Goal: Obtain resource: Download file/media

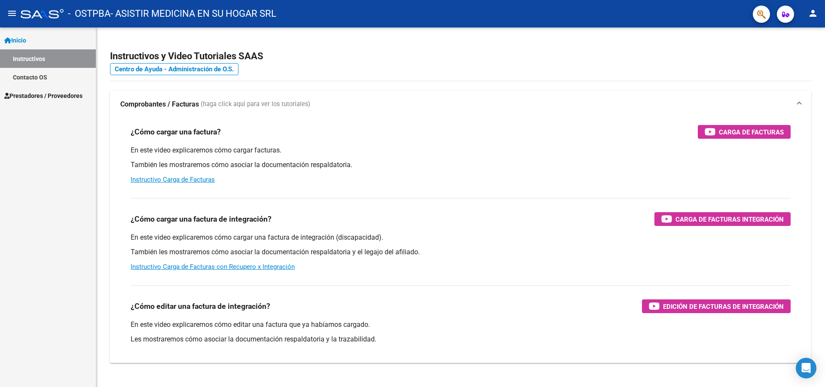
click at [38, 95] on span "Prestadores / Proveedores" at bounding box center [43, 95] width 78 height 9
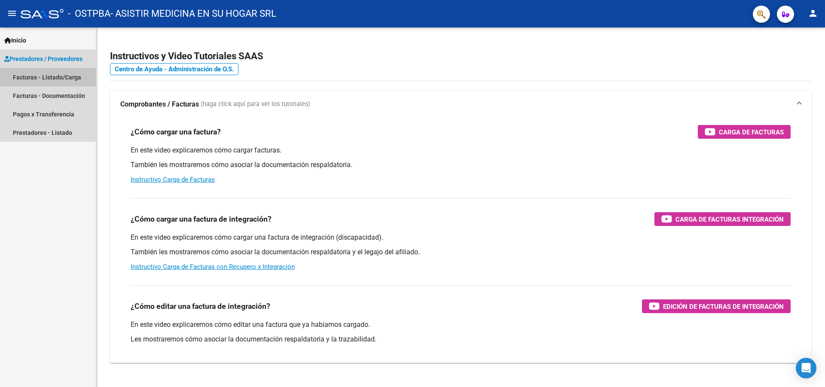
click at [49, 77] on link "Facturas - Listado/Carga" at bounding box center [48, 77] width 96 height 18
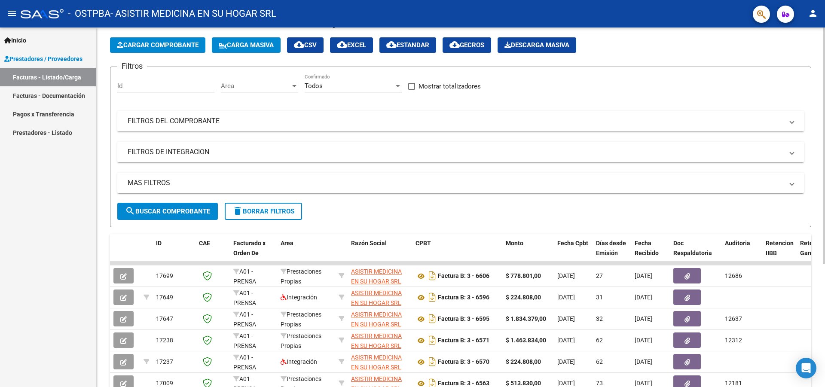
scroll to position [86, 0]
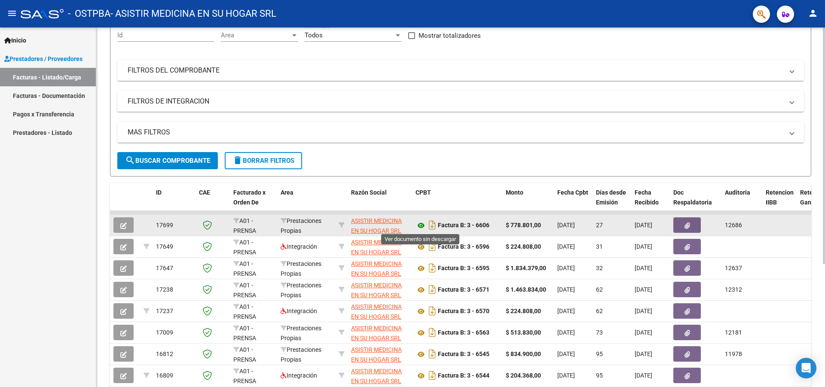
click at [420, 226] on icon at bounding box center [420, 225] width 11 height 10
click at [687, 223] on icon "button" at bounding box center [687, 226] width 6 height 6
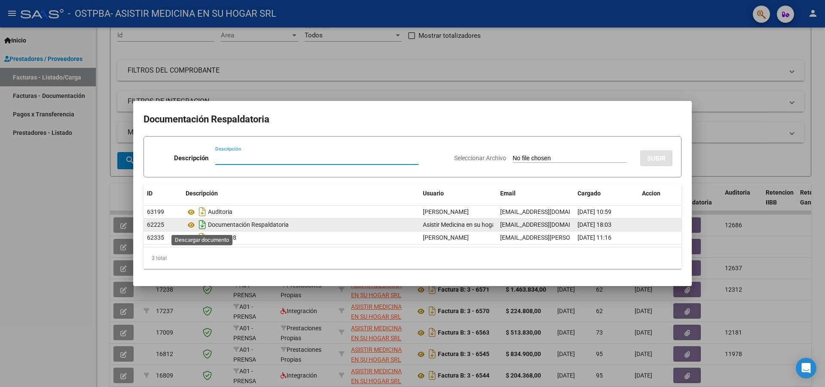
click at [199, 225] on icon "Descargar documento" at bounding box center [202, 225] width 11 height 14
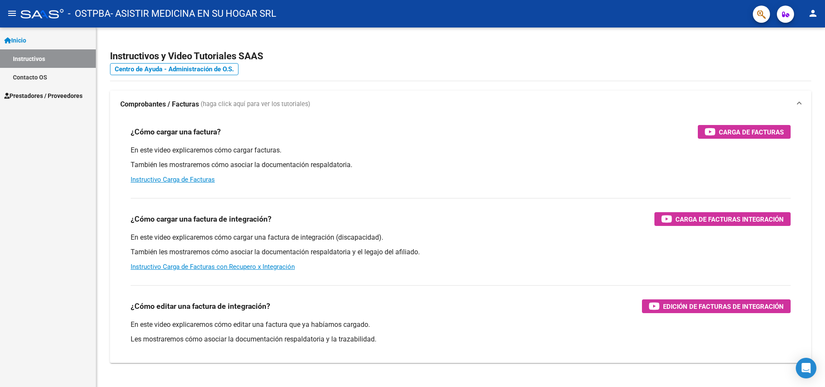
click at [46, 96] on span "Prestadores / Proveedores" at bounding box center [43, 95] width 78 height 9
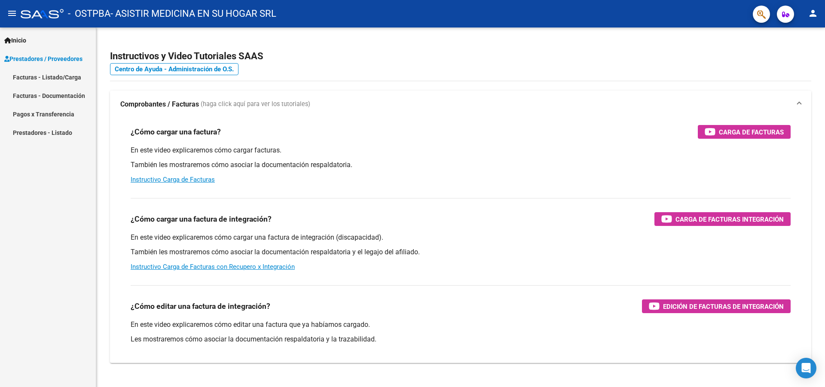
click at [55, 95] on link "Facturas - Documentación" at bounding box center [48, 95] width 96 height 18
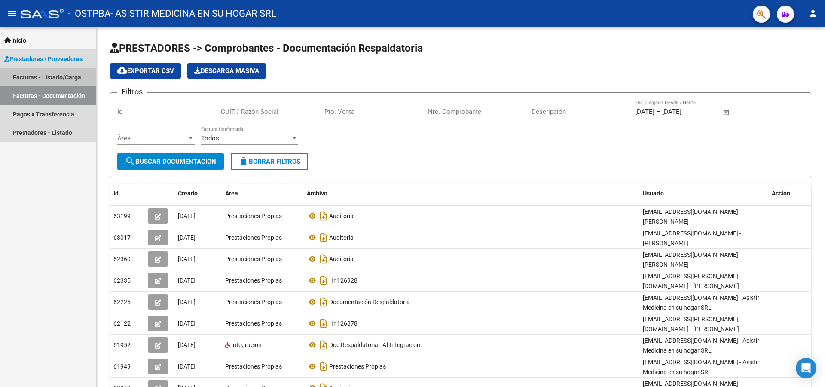
click at [17, 79] on link "Facturas - Listado/Carga" at bounding box center [48, 77] width 96 height 18
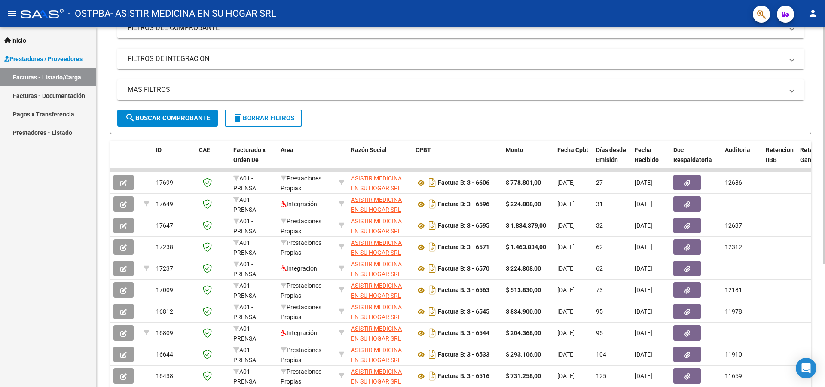
scroll to position [129, 0]
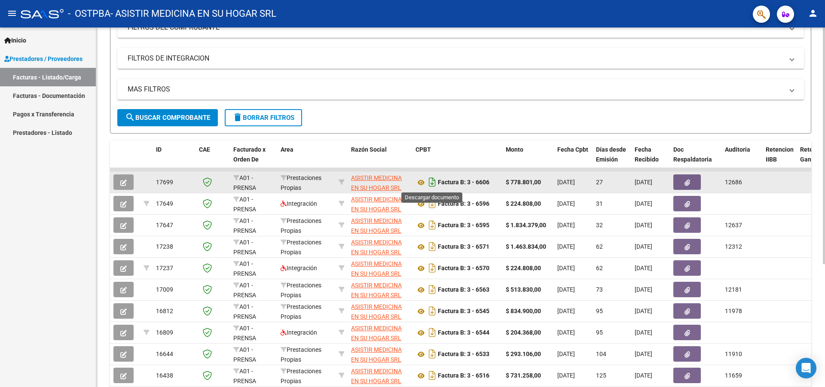
click at [430, 183] on icon "Descargar documento" at bounding box center [432, 182] width 11 height 14
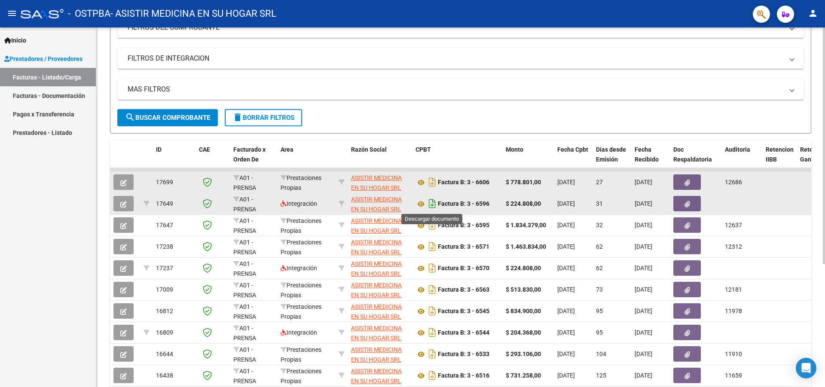
click at [433, 202] on icon "Descargar documento" at bounding box center [432, 204] width 11 height 14
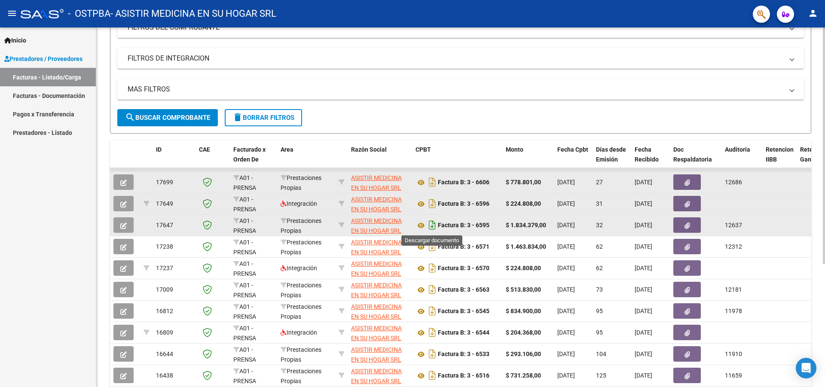
click at [432, 226] on icon "Descargar documento" at bounding box center [432, 225] width 11 height 14
click at [419, 204] on icon at bounding box center [420, 204] width 11 height 10
click at [684, 202] on button "button" at bounding box center [686, 203] width 27 height 15
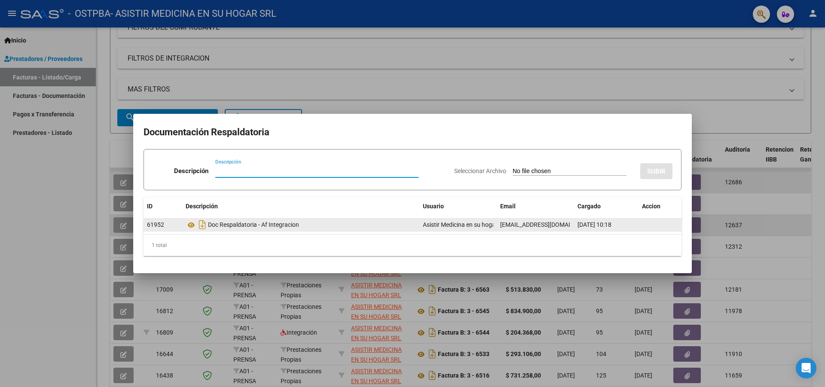
click at [230, 225] on div "Doc Respaldatoria - Af Integracion" at bounding box center [301, 225] width 230 height 14
click at [199, 225] on icon "Descargar documento" at bounding box center [202, 225] width 11 height 14
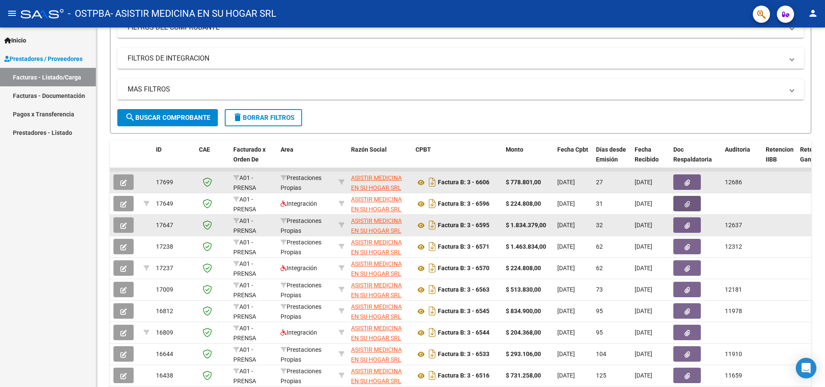
click at [687, 225] on icon "button" at bounding box center [687, 226] width 6 height 6
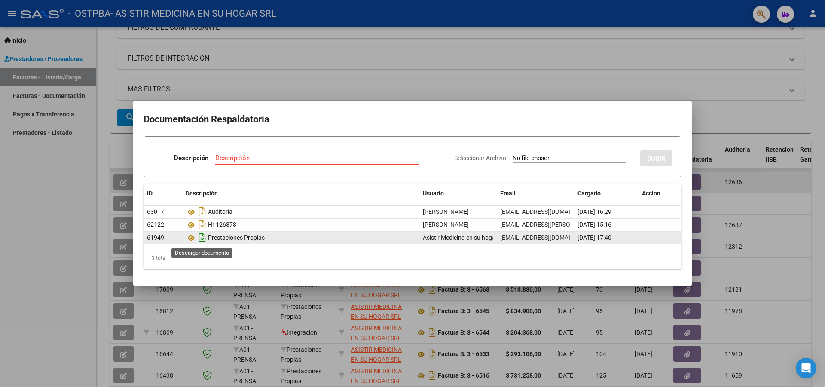
click at [203, 240] on icon "Descargar documento" at bounding box center [202, 238] width 11 height 14
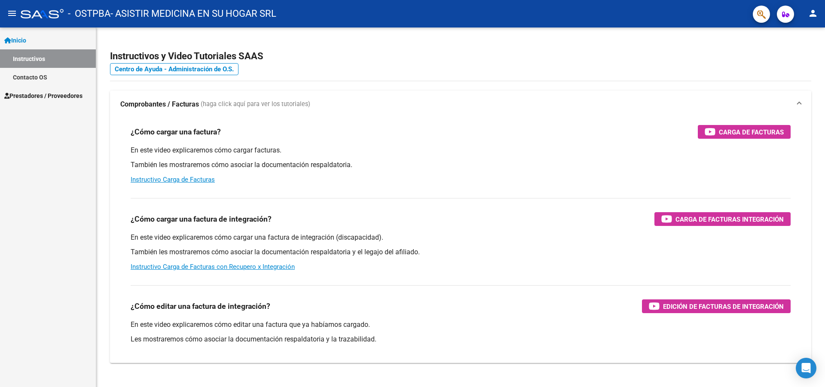
click at [38, 95] on span "Prestadores / Proveedores" at bounding box center [43, 95] width 78 height 9
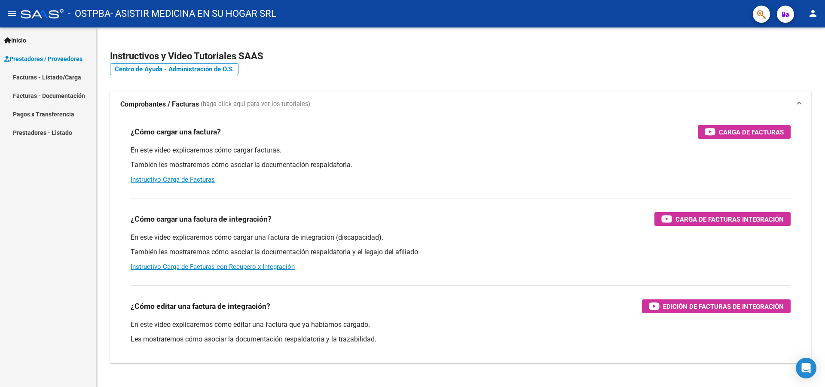
click at [57, 78] on link "Facturas - Listado/Carga" at bounding box center [48, 77] width 96 height 18
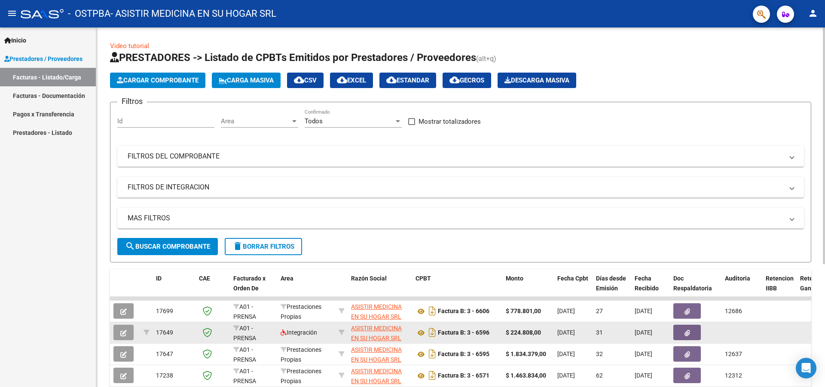
click at [684, 331] on button "button" at bounding box center [686, 332] width 27 height 15
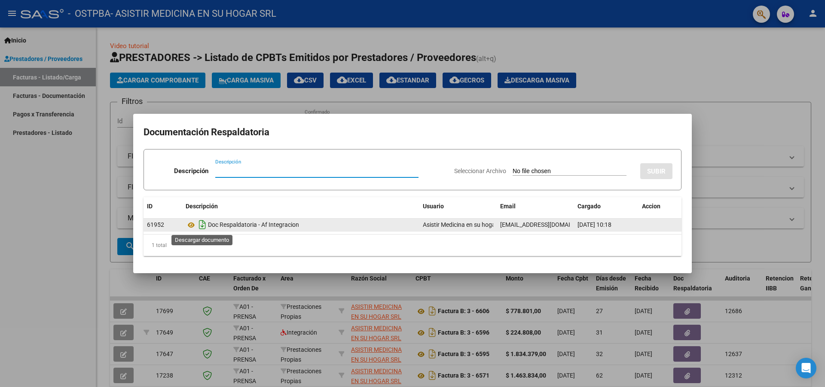
click at [202, 224] on icon "Descargar documento" at bounding box center [202, 225] width 11 height 14
